Goal: Check status

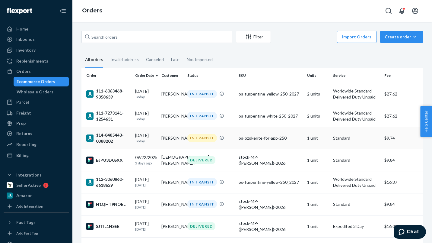
click at [152, 137] on div "[DATE] [DATE]" at bounding box center [145, 137] width 21 height 11
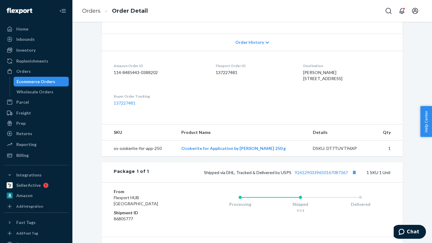
scroll to position [131, 0]
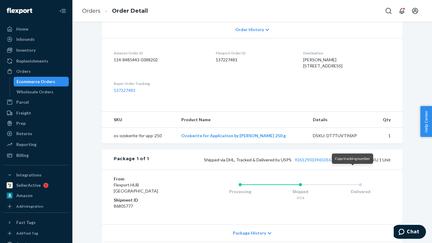
click at [351, 163] on button "Copy tracking number" at bounding box center [354, 159] width 8 height 8
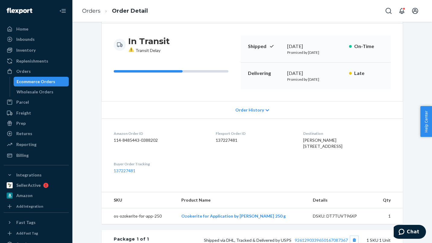
scroll to position [0, 0]
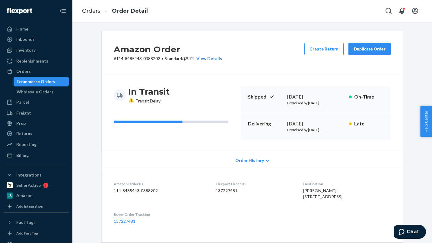
click at [363, 49] on div "Duplicate Order" at bounding box center [370, 49] width 32 height 6
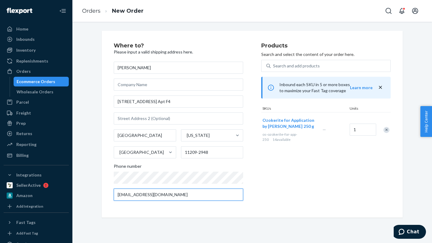
drag, startPoint x: 221, startPoint y: 196, endPoint x: 89, endPoint y: 194, distance: 131.6
click at [90, 194] on div "Where to? Please input a valid shipping address here. [PERSON_NAME] [STREET_ADD…" at bounding box center [252, 124] width 351 height 187
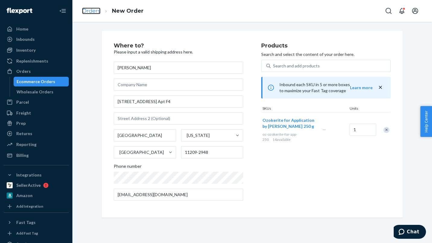
click at [95, 11] on link "Orders" at bounding box center [91, 11] width 18 height 7
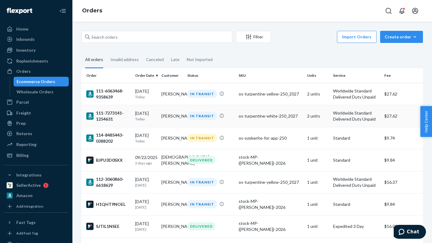
click at [169, 113] on td "[PERSON_NAME]" at bounding box center [172, 116] width 26 height 22
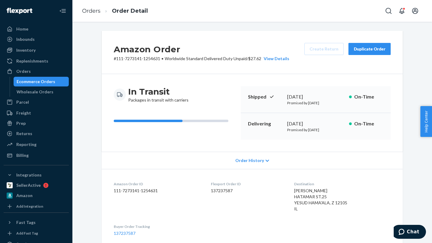
click at [316, 189] on span "[PERSON_NAME] HATAMAR ST.25 YESUD HAMA'ALA, Z 12105 IL" at bounding box center [320, 199] width 53 height 23
copy span "[PERSON_NAME]"
click at [373, 47] on div "Duplicate Order" at bounding box center [370, 49] width 32 height 6
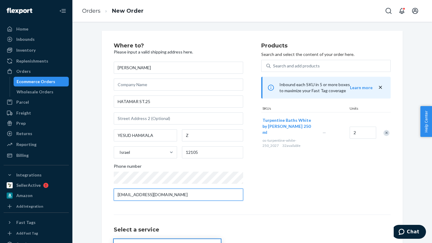
drag, startPoint x: 212, startPoint y: 193, endPoint x: 84, endPoint y: 195, distance: 127.4
click at [86, 195] on div "Where to? Please input a valid shipping address here. ELENA AHARONSON [STREET_A…" at bounding box center [252, 165] width 351 height 268
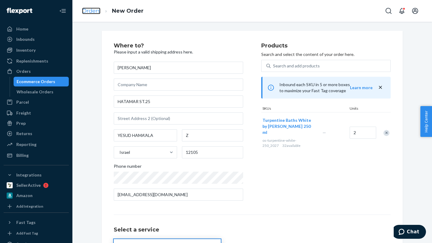
click at [97, 11] on link "Orders" at bounding box center [91, 11] width 18 height 7
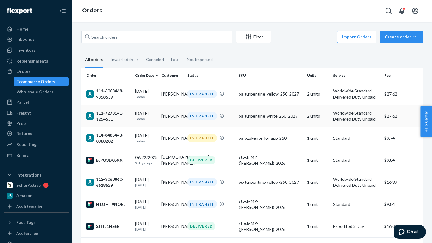
click at [251, 116] on div "os-turpentine-white-250_2027" at bounding box center [270, 116] width 63 height 6
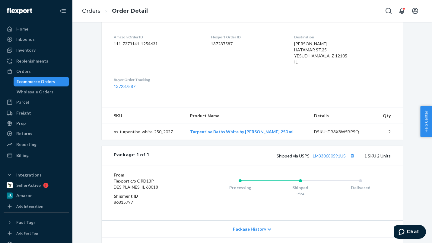
scroll to position [180, 0]
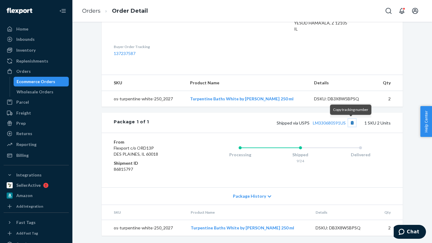
click at [351, 123] on button "Copy tracking number" at bounding box center [352, 123] width 8 height 8
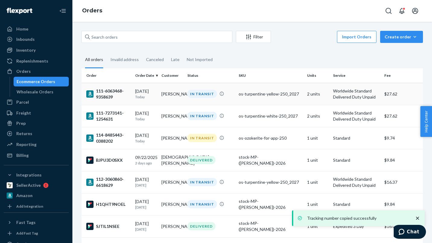
click at [277, 94] on div "os-turpentine-yellow-250_2027" at bounding box center [270, 94] width 63 height 6
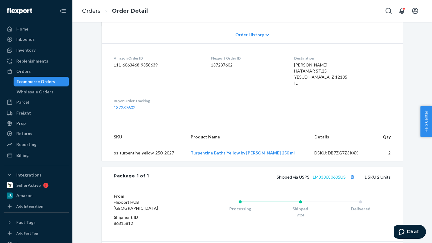
scroll to position [126, 0]
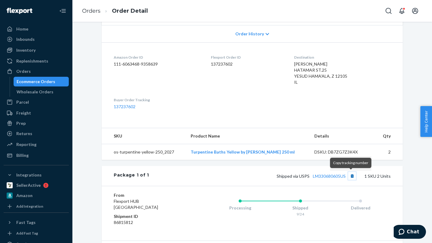
click at [351, 176] on button "Copy tracking number" at bounding box center [352, 176] width 8 height 8
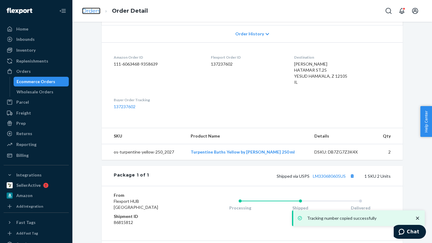
click at [93, 13] on link "Orders" at bounding box center [91, 11] width 18 height 7
